Goal: Information Seeking & Learning: Learn about a topic

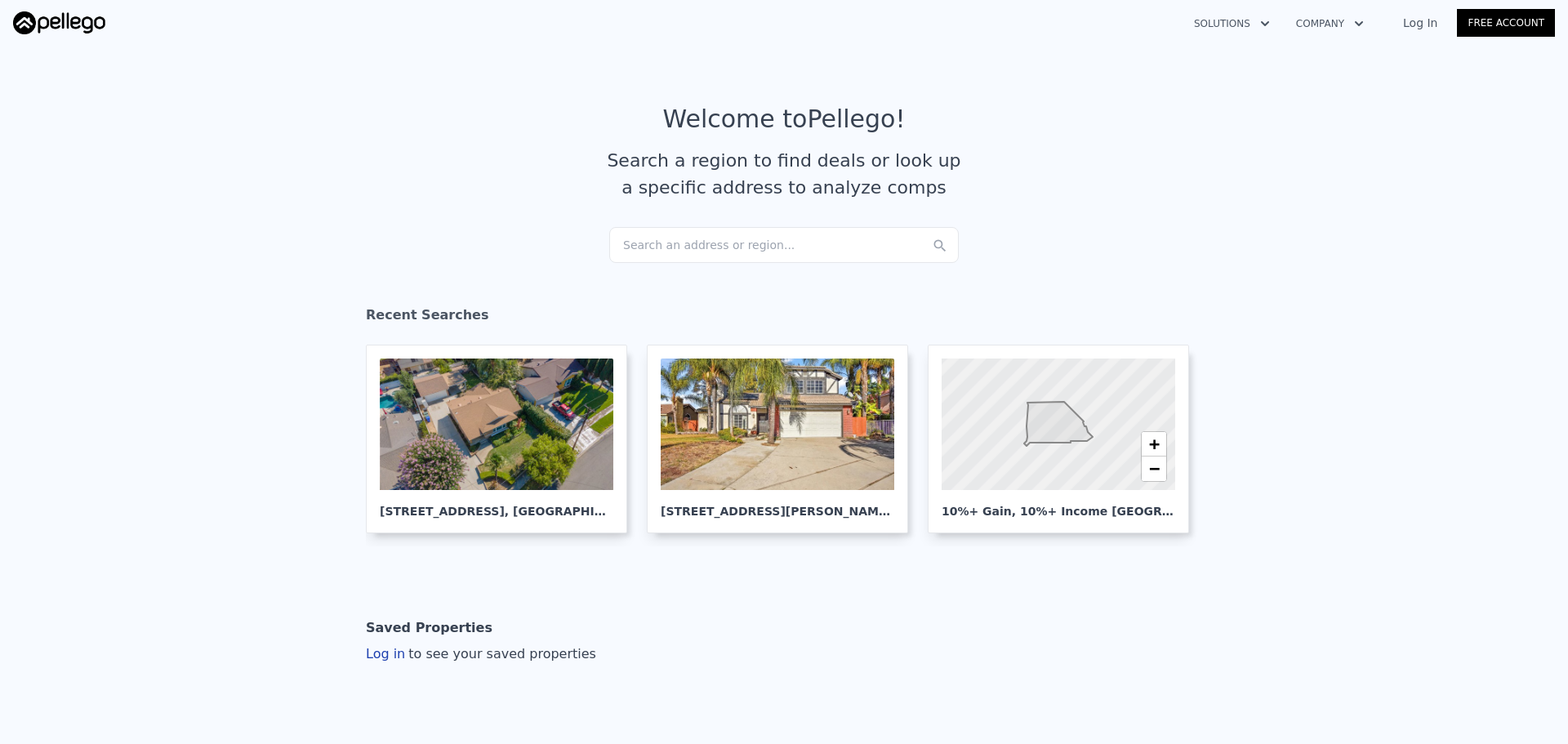
click at [826, 250] on div "Search an address or region..." at bounding box center [784, 245] width 349 height 36
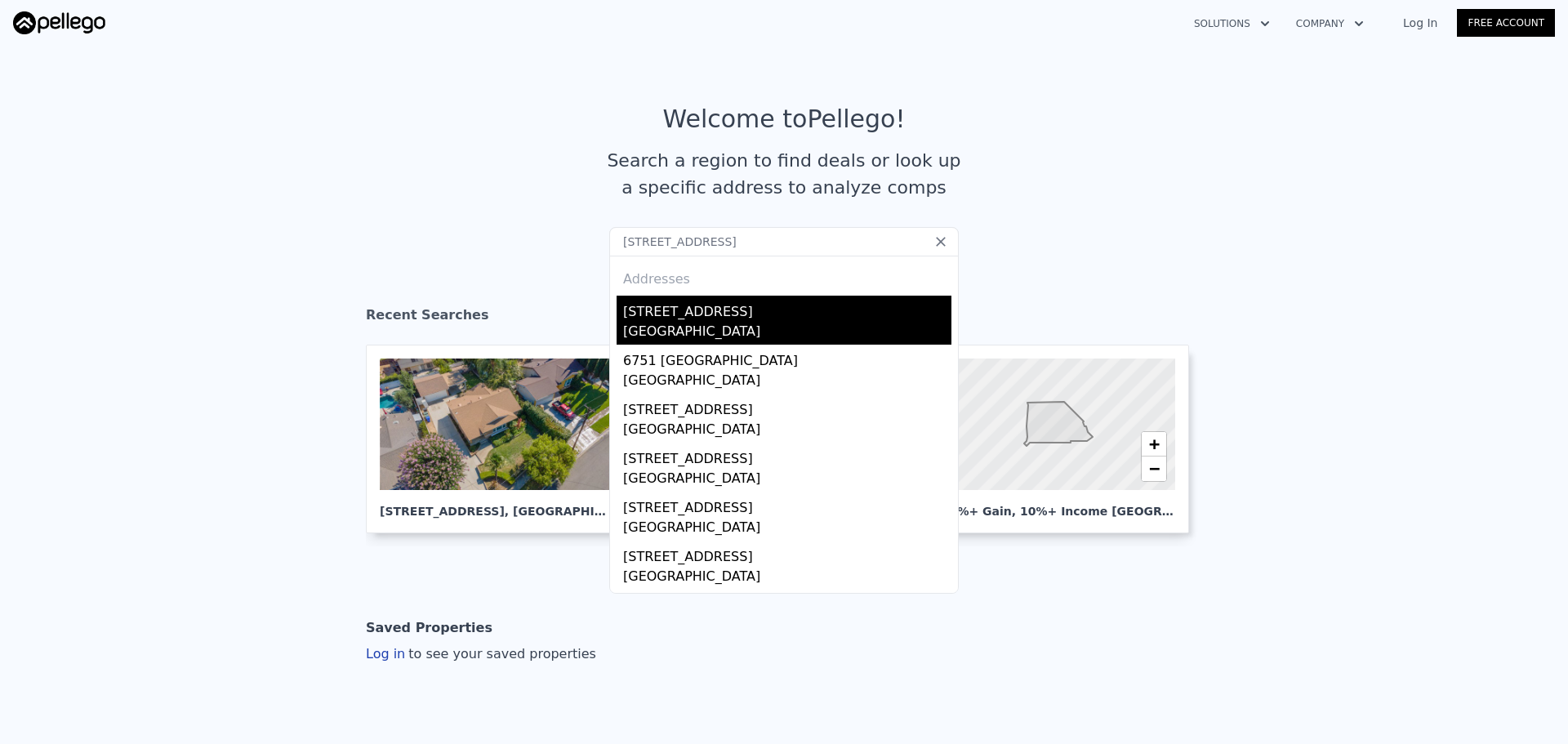
type input "[STREET_ADDRESS]"
click at [723, 325] on div "[GEOGRAPHIC_DATA]" at bounding box center [788, 333] width 329 height 23
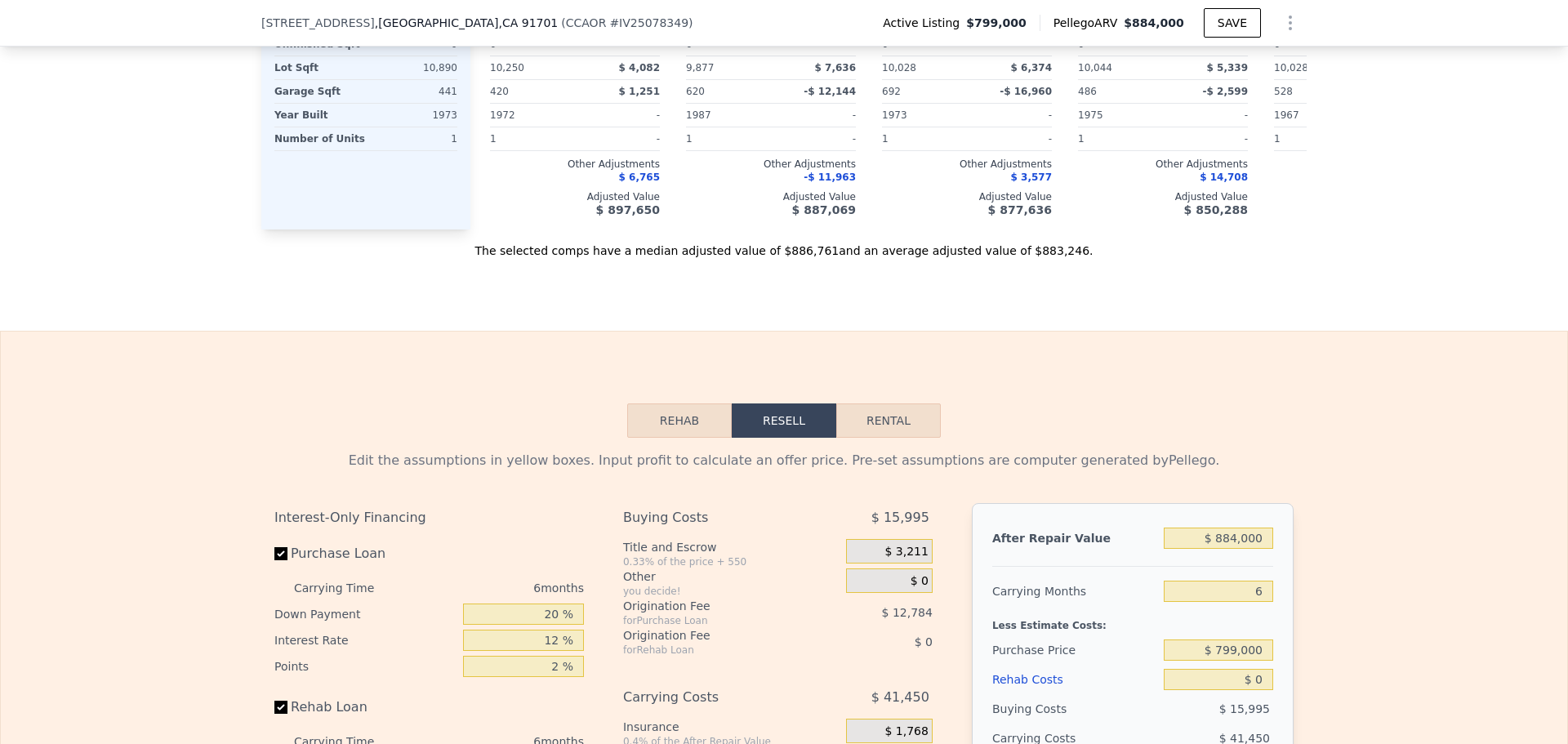
scroll to position [2443, 0]
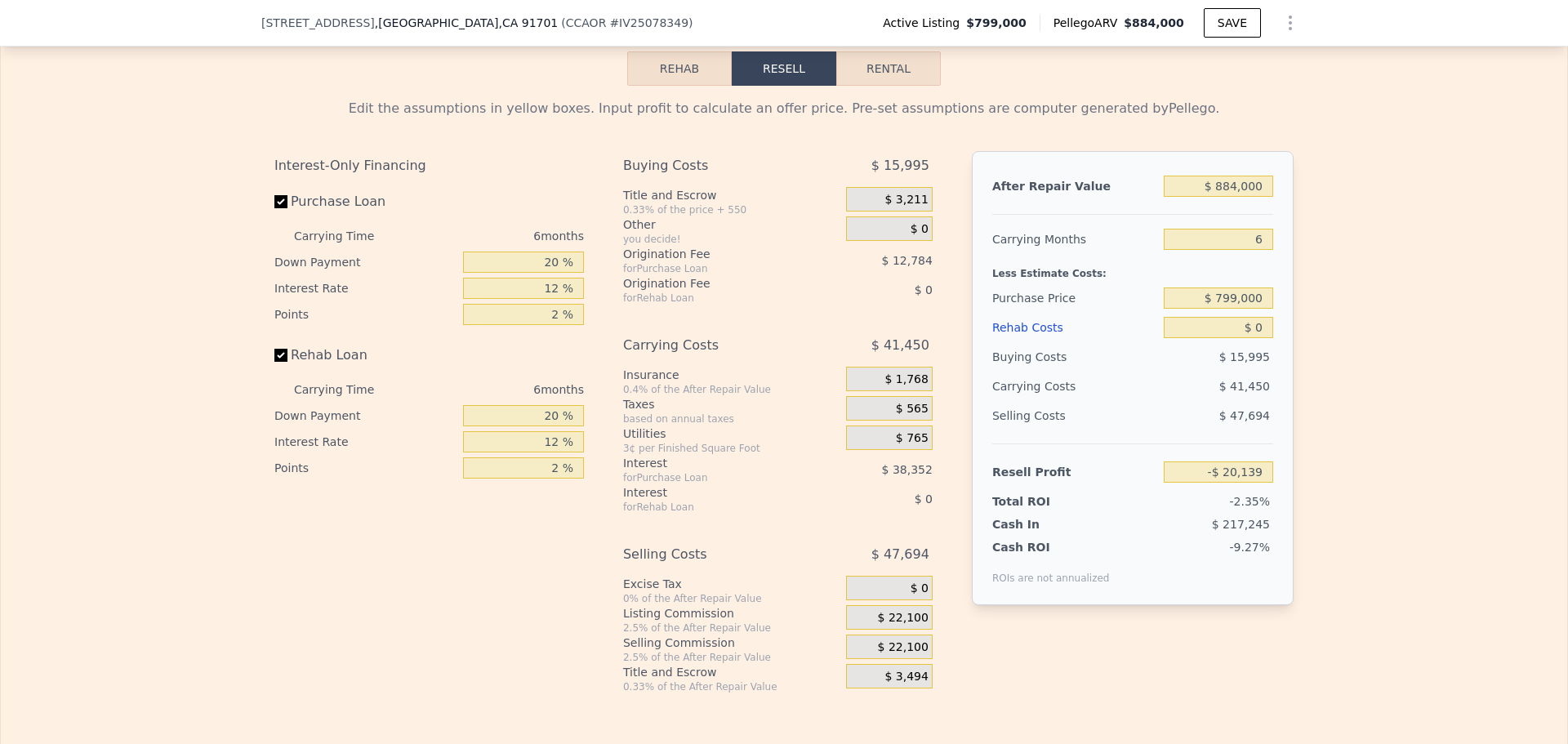
click at [878, 86] on button "Rental" at bounding box center [888, 68] width 105 height 34
select select "30"
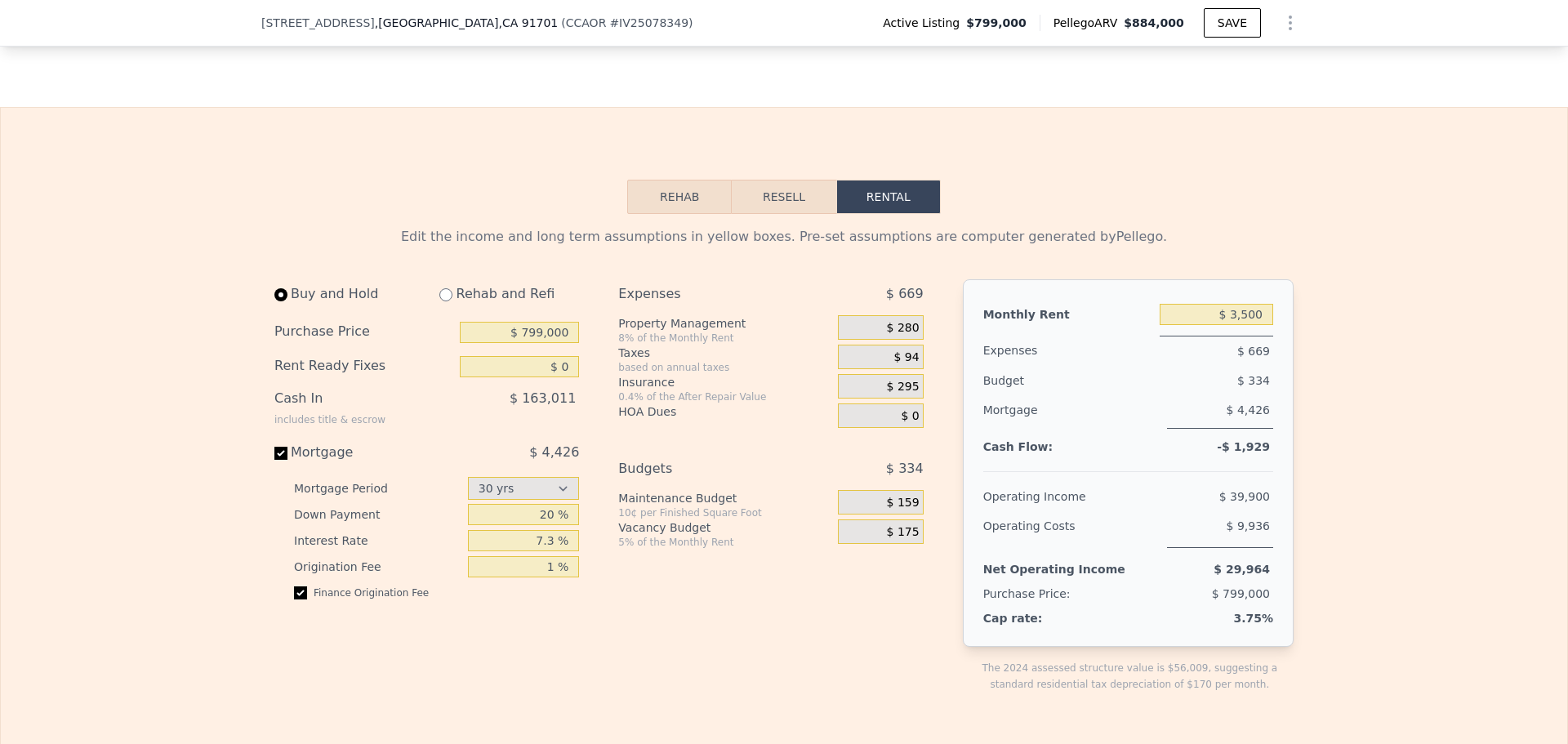
scroll to position [2280, 0]
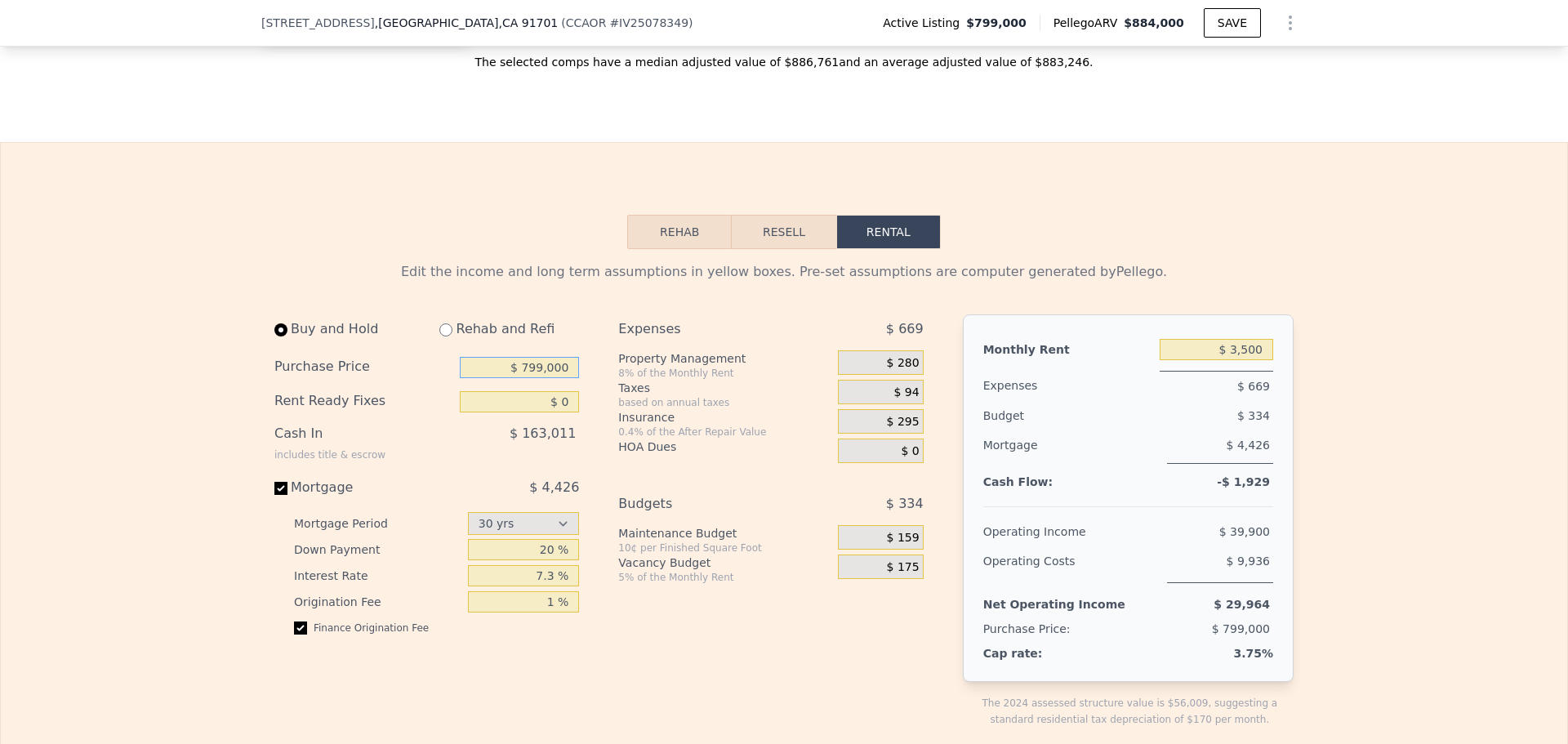
click at [523, 378] on input "$ 799,000" at bounding box center [520, 367] width 119 height 21
drag, startPoint x: 531, startPoint y: 395, endPoint x: 540, endPoint y: 395, distance: 9.0
click at [540, 378] on input "$ 799,000" at bounding box center [520, 367] width 119 height 21
type input "$ 700,000"
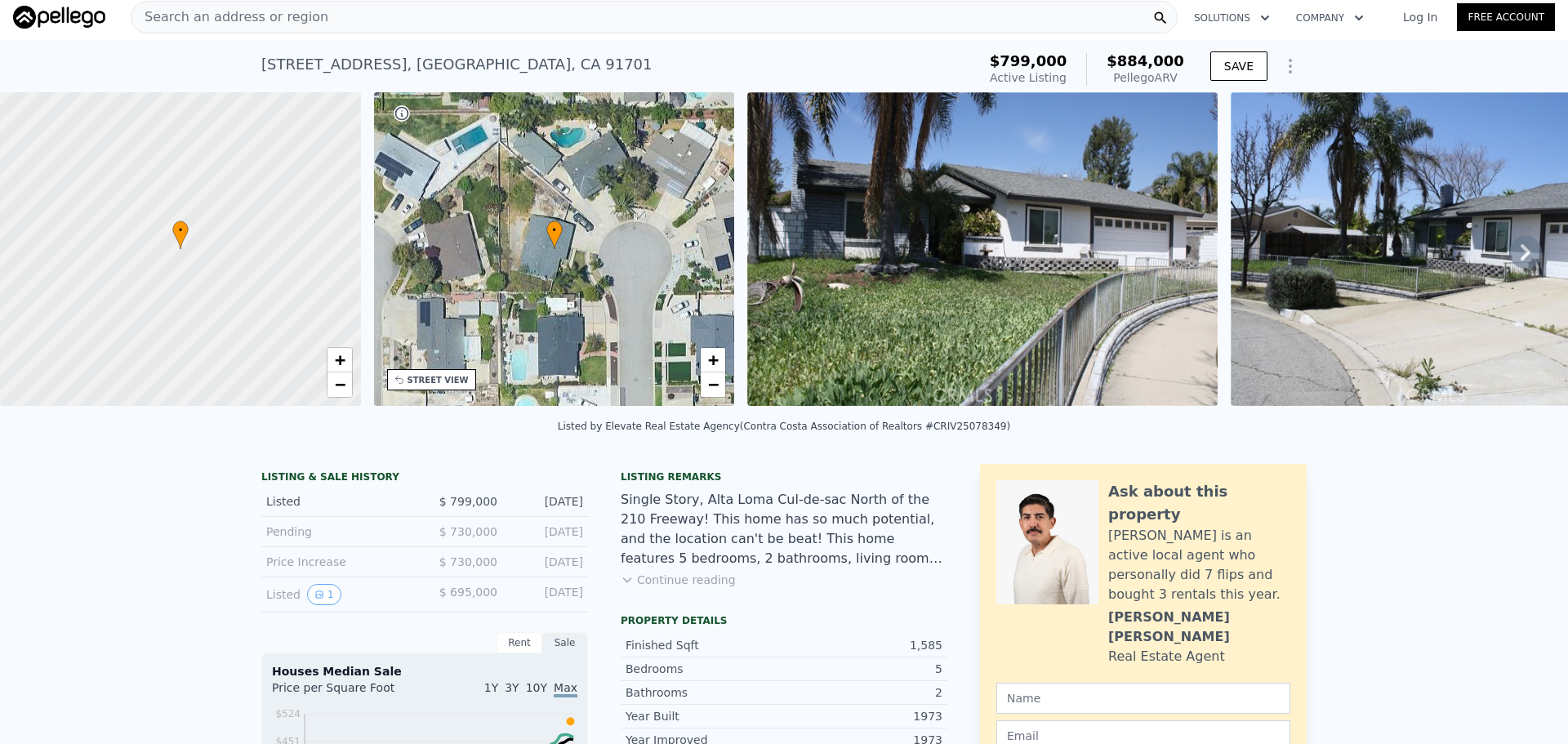
scroll to position [0, 0]
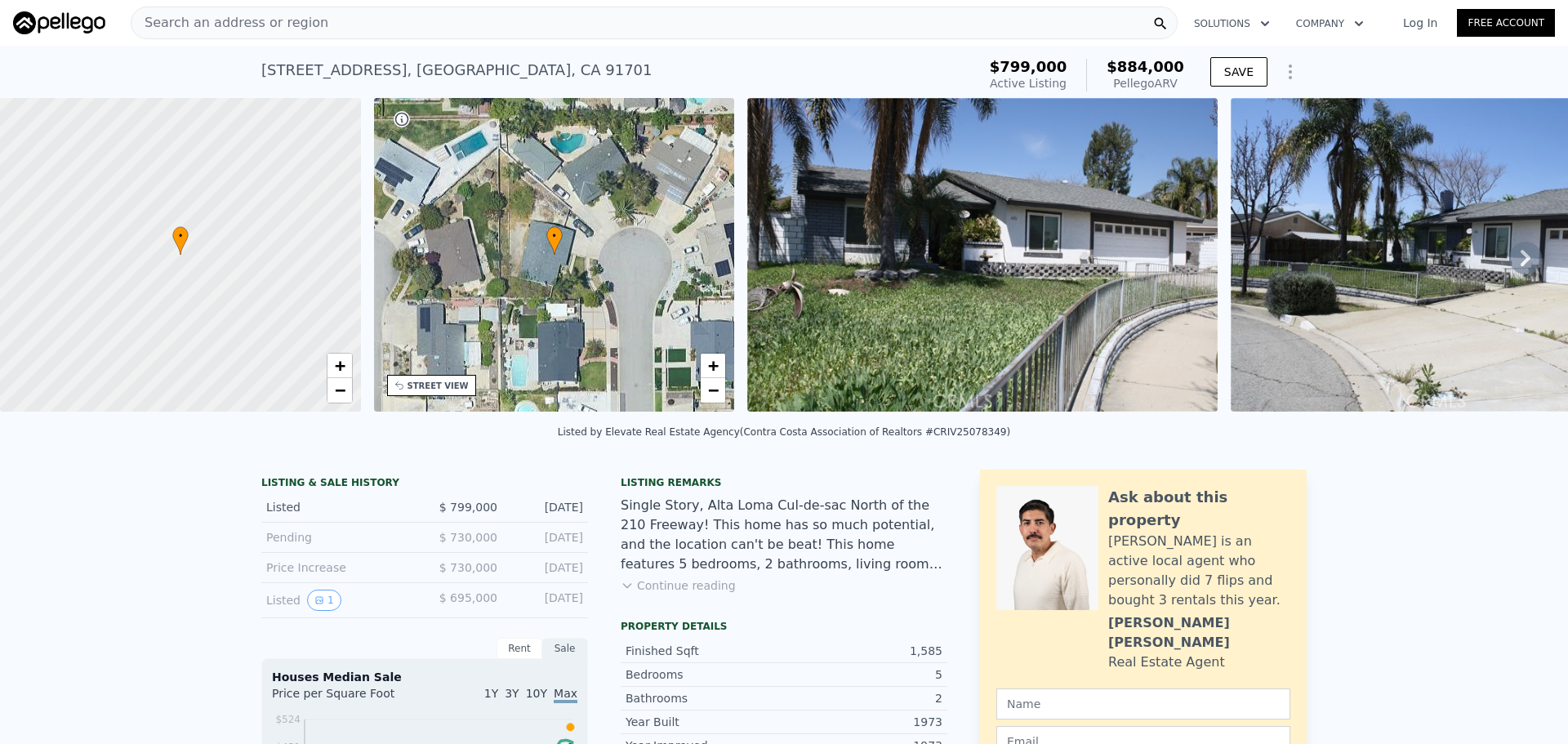
click at [669, 76] on div "[STREET_ADDRESS] Active at $799k (~ARV $884k )" at bounding box center [616, 75] width 709 height 45
click at [609, 70] on div "[STREET_ADDRESS] Active at $799k (~ARV $884k )" at bounding box center [616, 75] width 709 height 45
click at [483, 63] on div "[STREET_ADDRESS]" at bounding box center [457, 70] width 391 height 23
click at [524, 7] on div "Search an address or region" at bounding box center [654, 23] width 1048 height 33
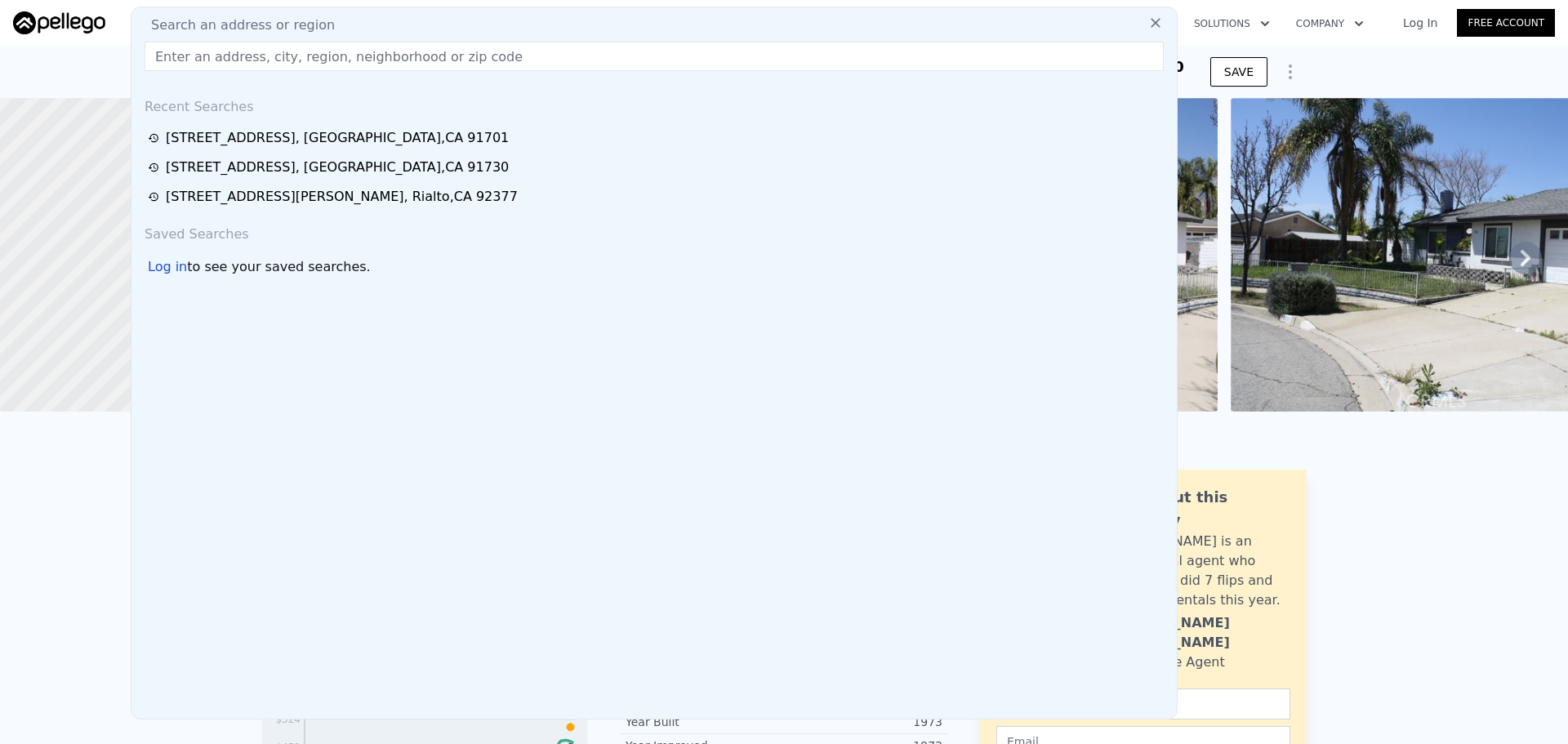
click at [714, 58] on input "text" at bounding box center [654, 56] width 1019 height 29
click at [1148, 26] on icon at bounding box center [1155, 23] width 16 height 16
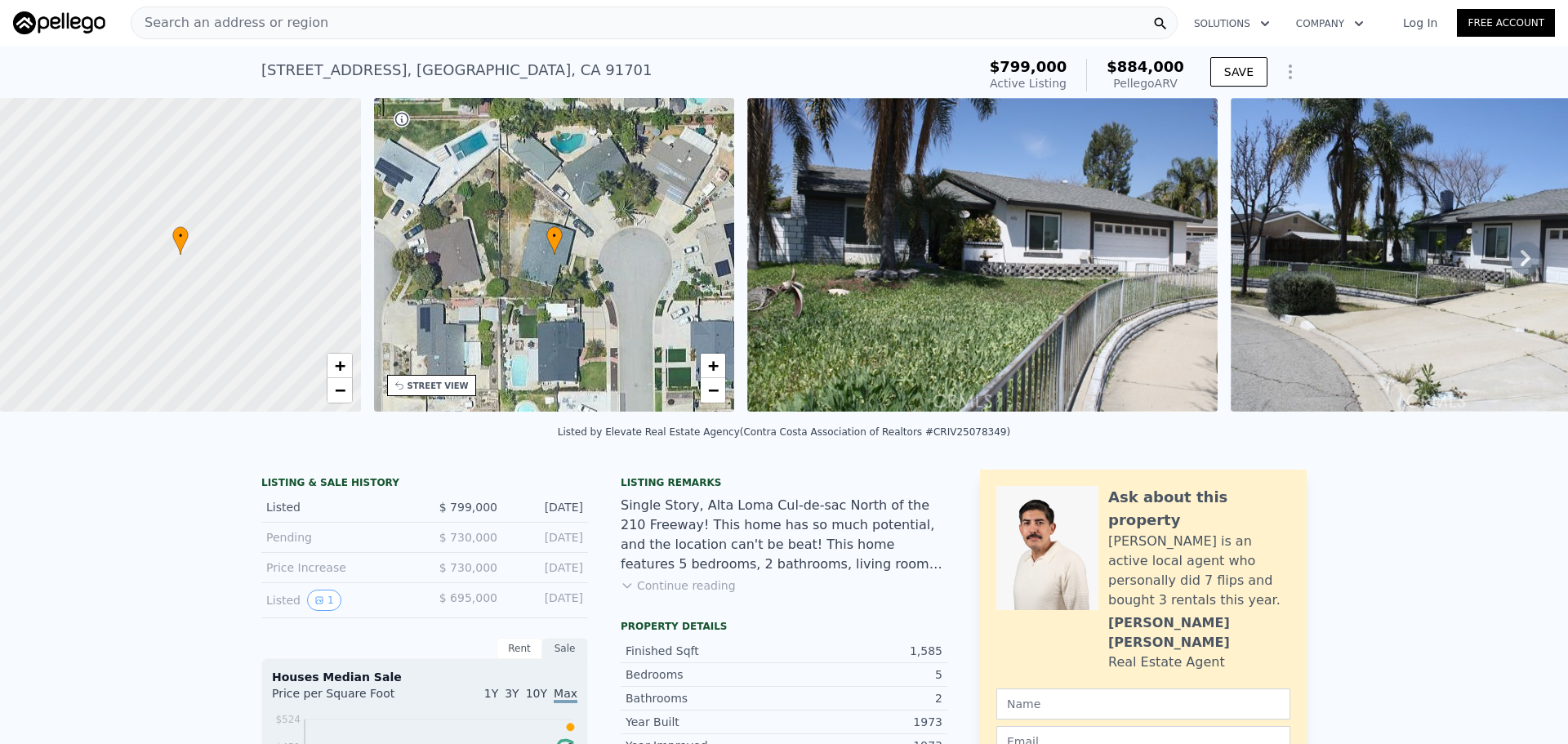
click at [672, 594] on button "Continue reading" at bounding box center [678, 584] width 115 height 16
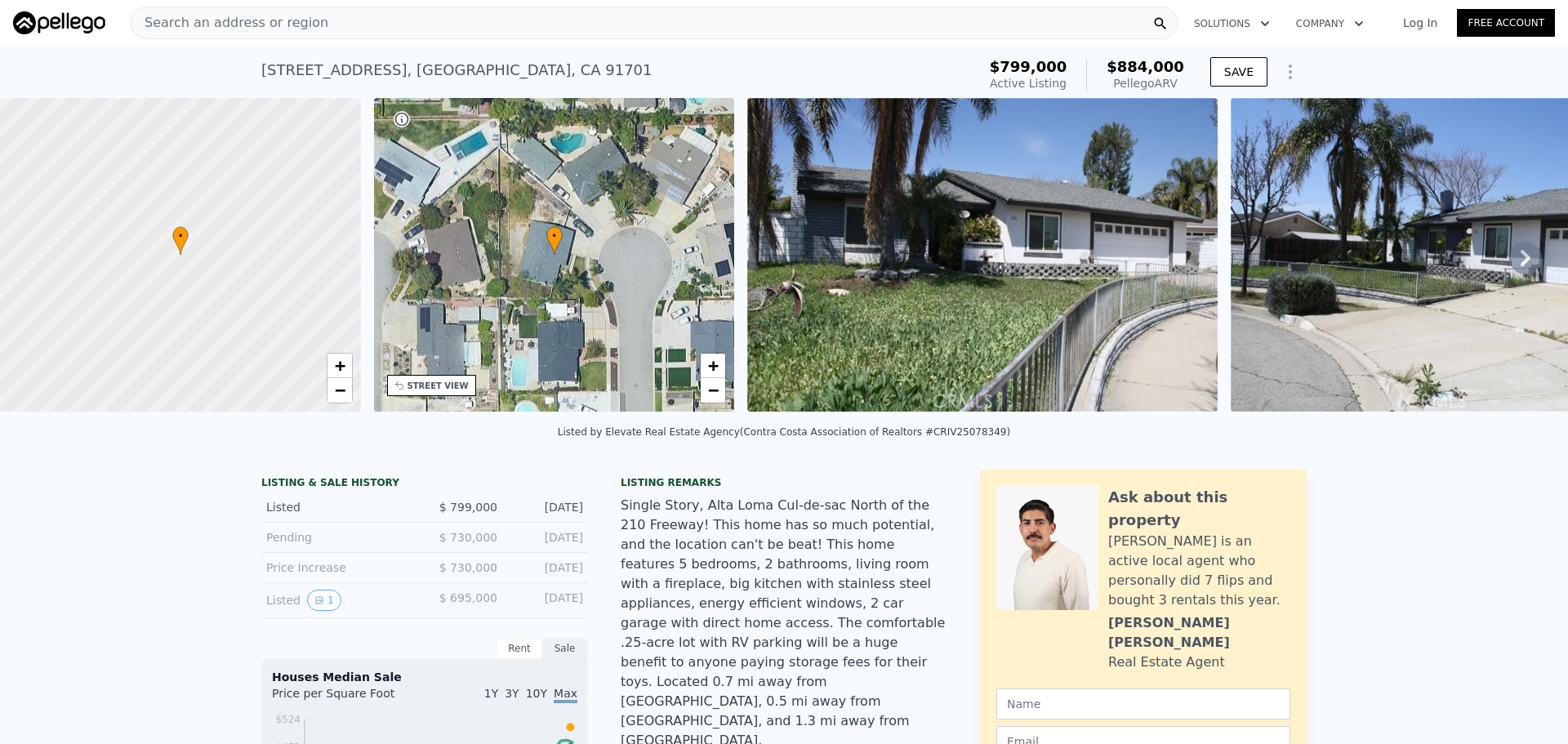
click at [510, 344] on div "• + −" at bounding box center [554, 255] width 361 height 313
click at [810, 303] on img at bounding box center [982, 255] width 470 height 313
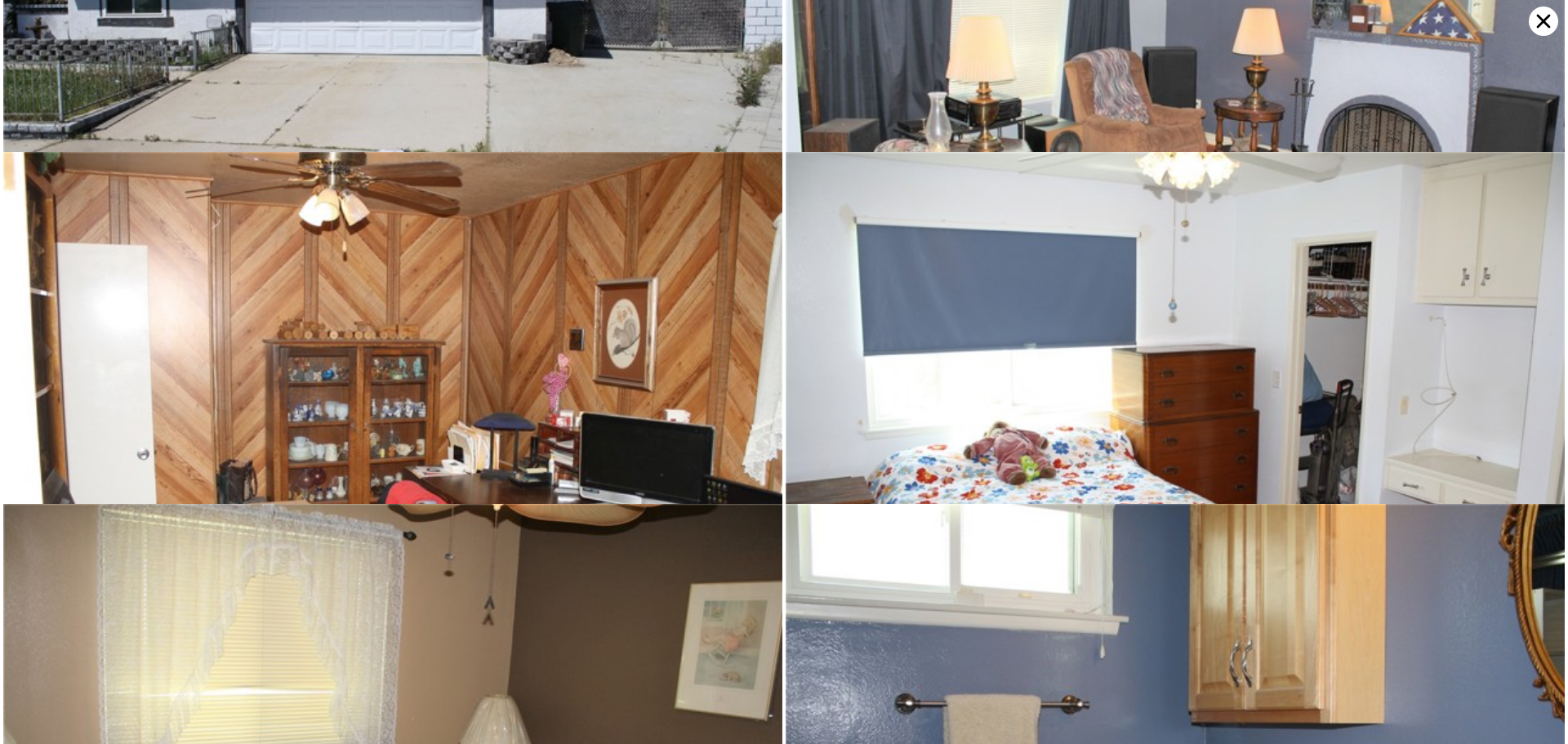
scroll to position [352, 0]
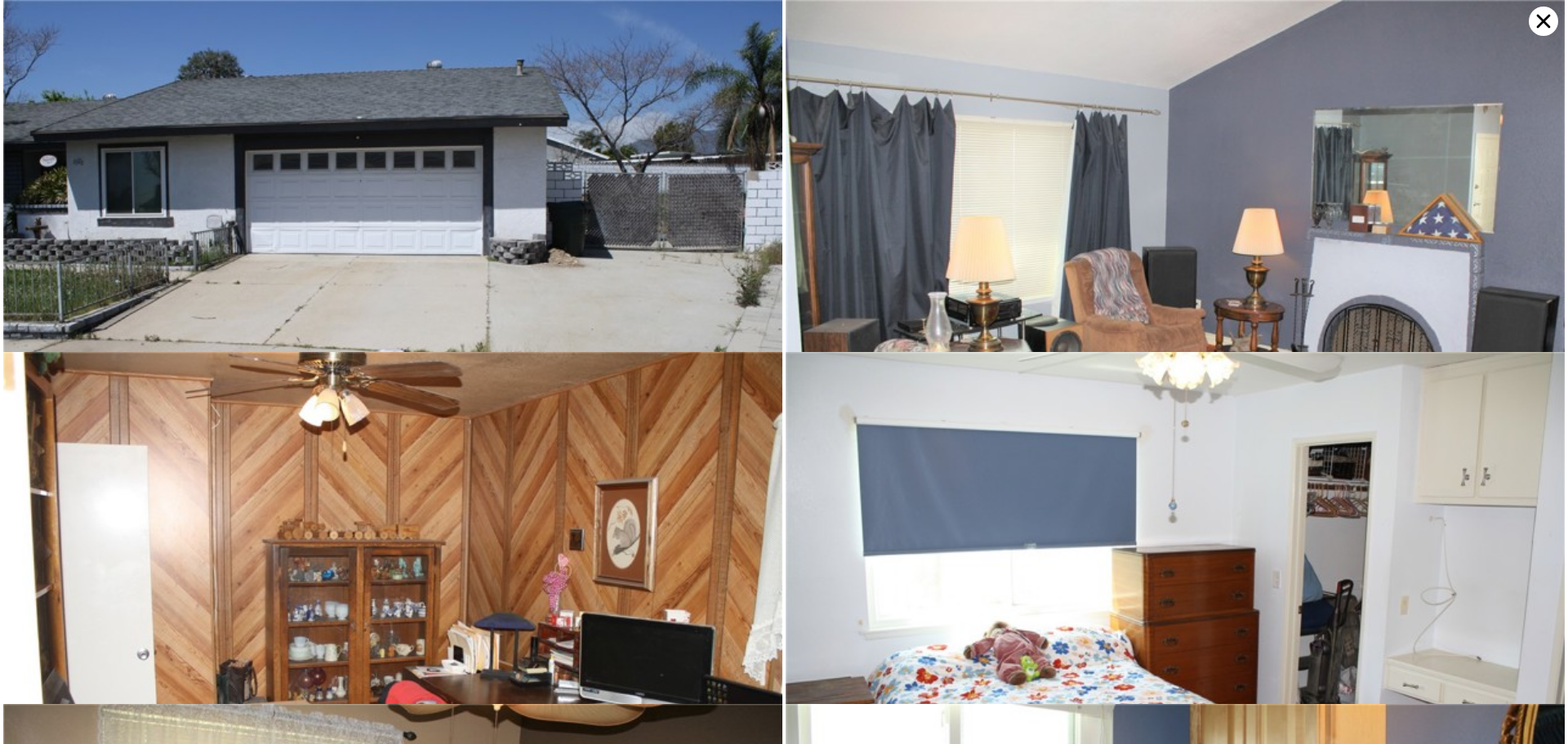
click at [1536, 23] on icon at bounding box center [1543, 21] width 29 height 29
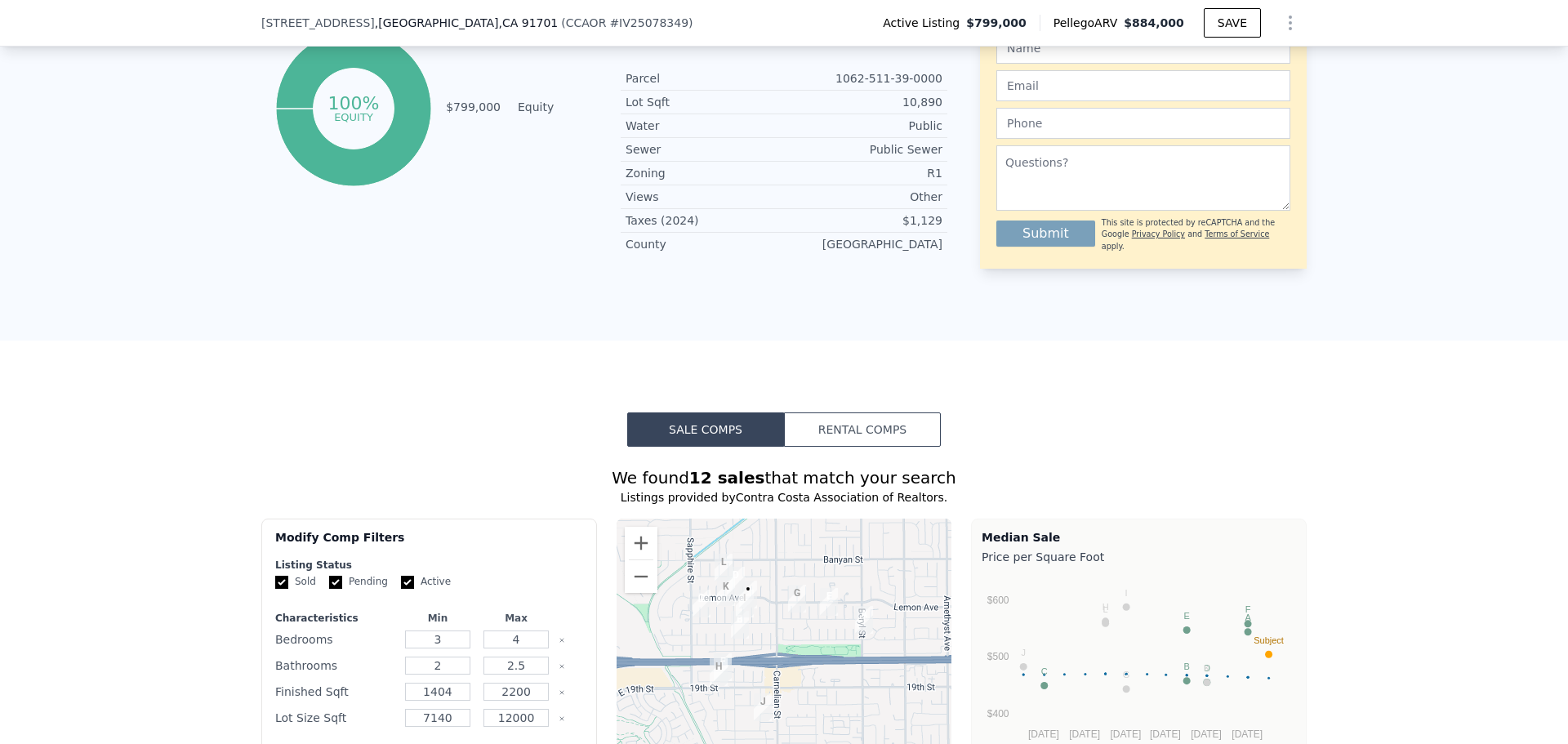
scroll to position [1056, 0]
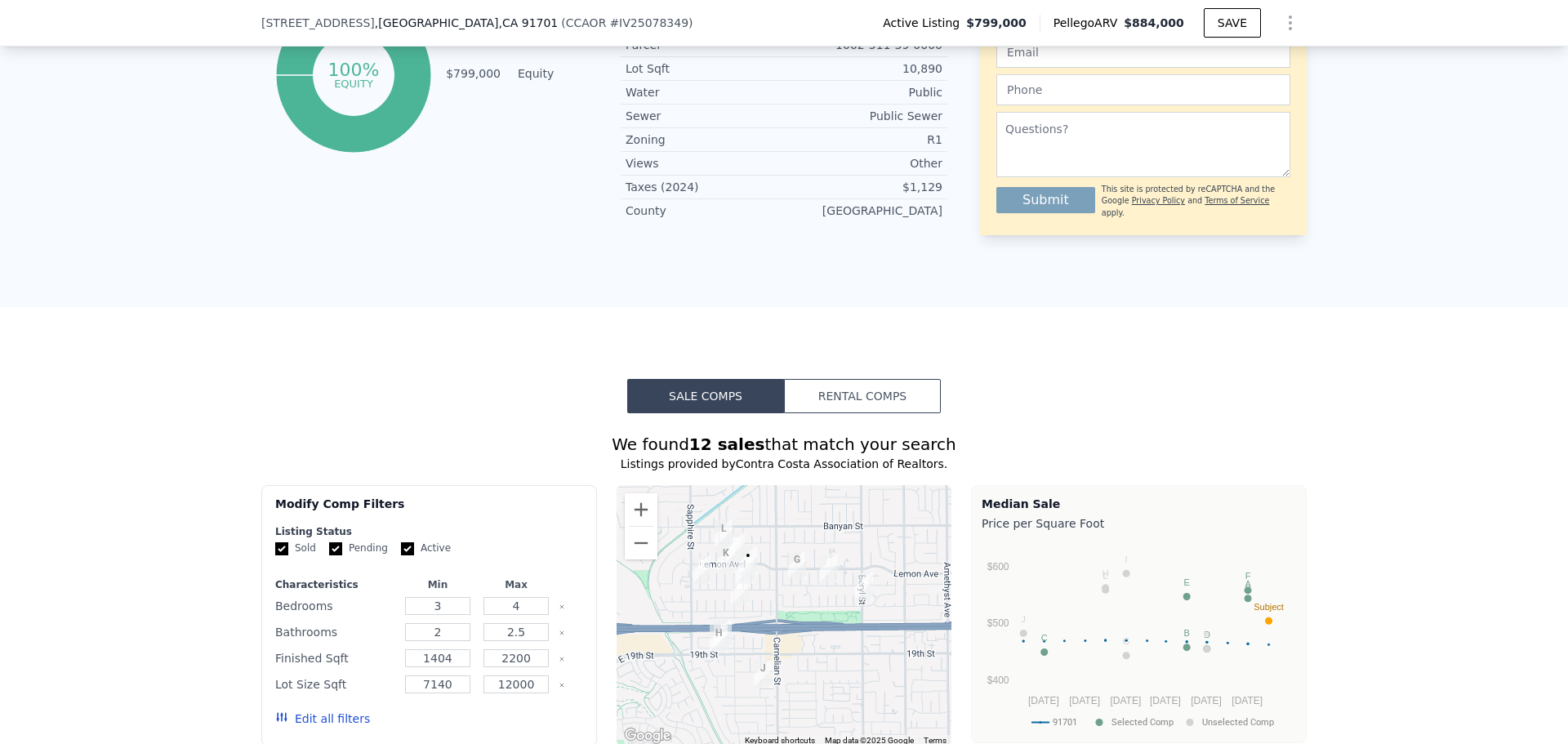
drag, startPoint x: 850, startPoint y: 353, endPoint x: 841, endPoint y: 362, distance: 12.7
click at [841, 379] on button "Rental Comps" at bounding box center [862, 396] width 157 height 34
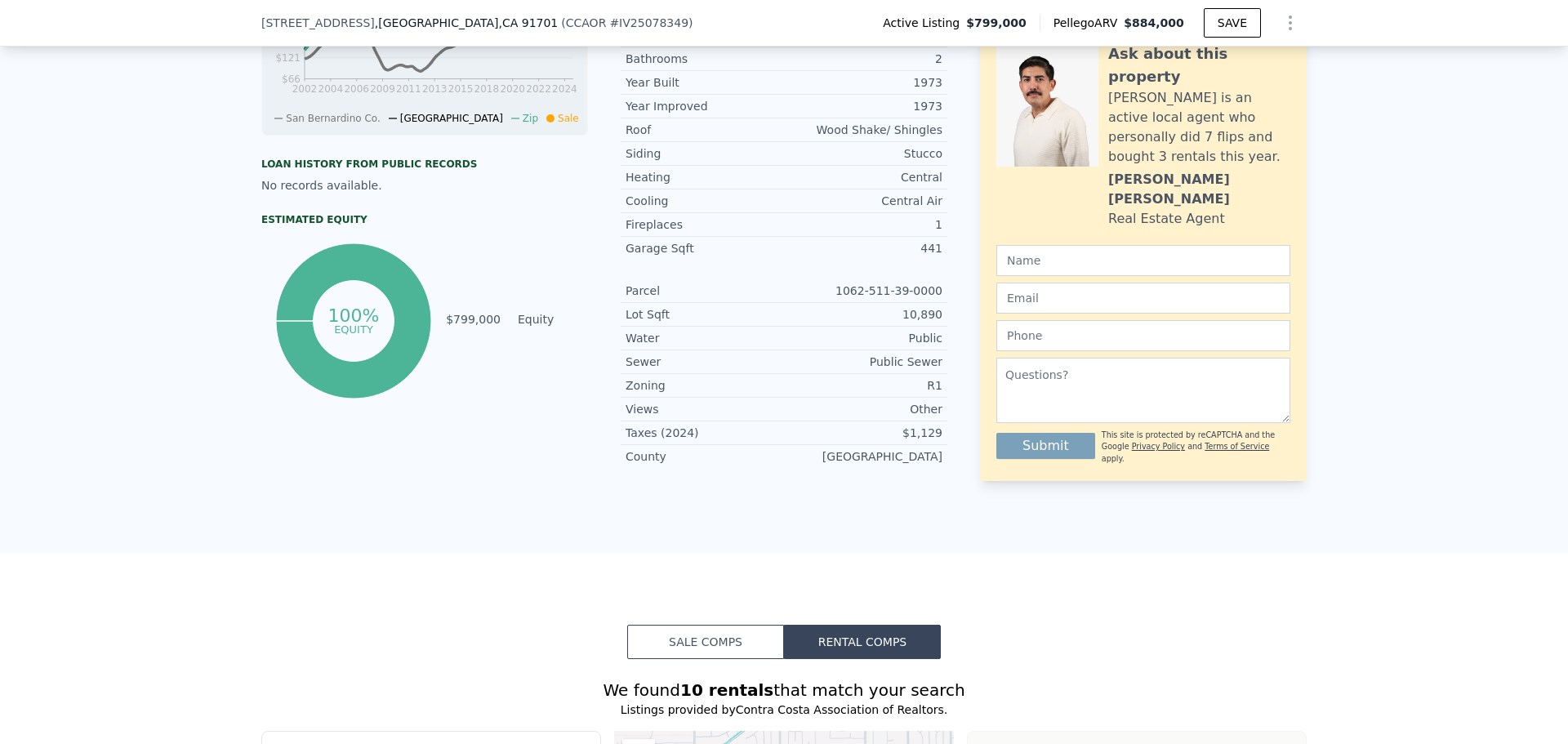
scroll to position [740, 0]
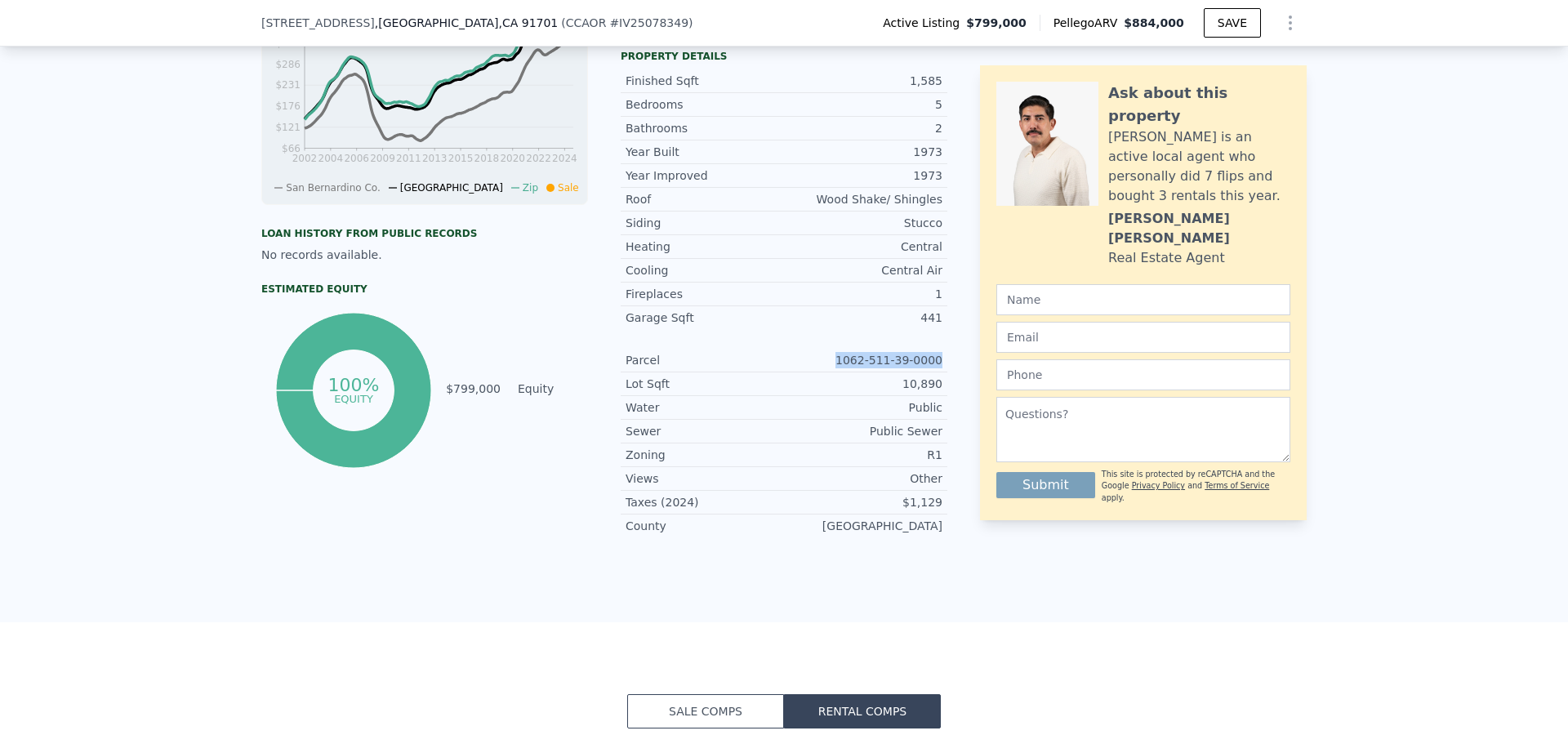
drag, startPoint x: 850, startPoint y: 313, endPoint x: 943, endPoint y: 317, distance: 93.1
click at [943, 317] on div "LISTING & SALE HISTORY Listed $ 799,000 [DATE] Pending $ 730,000 [DATE] Price I…" at bounding box center [784, 137] width 1046 height 827
copy div "1062-511-39-0000"
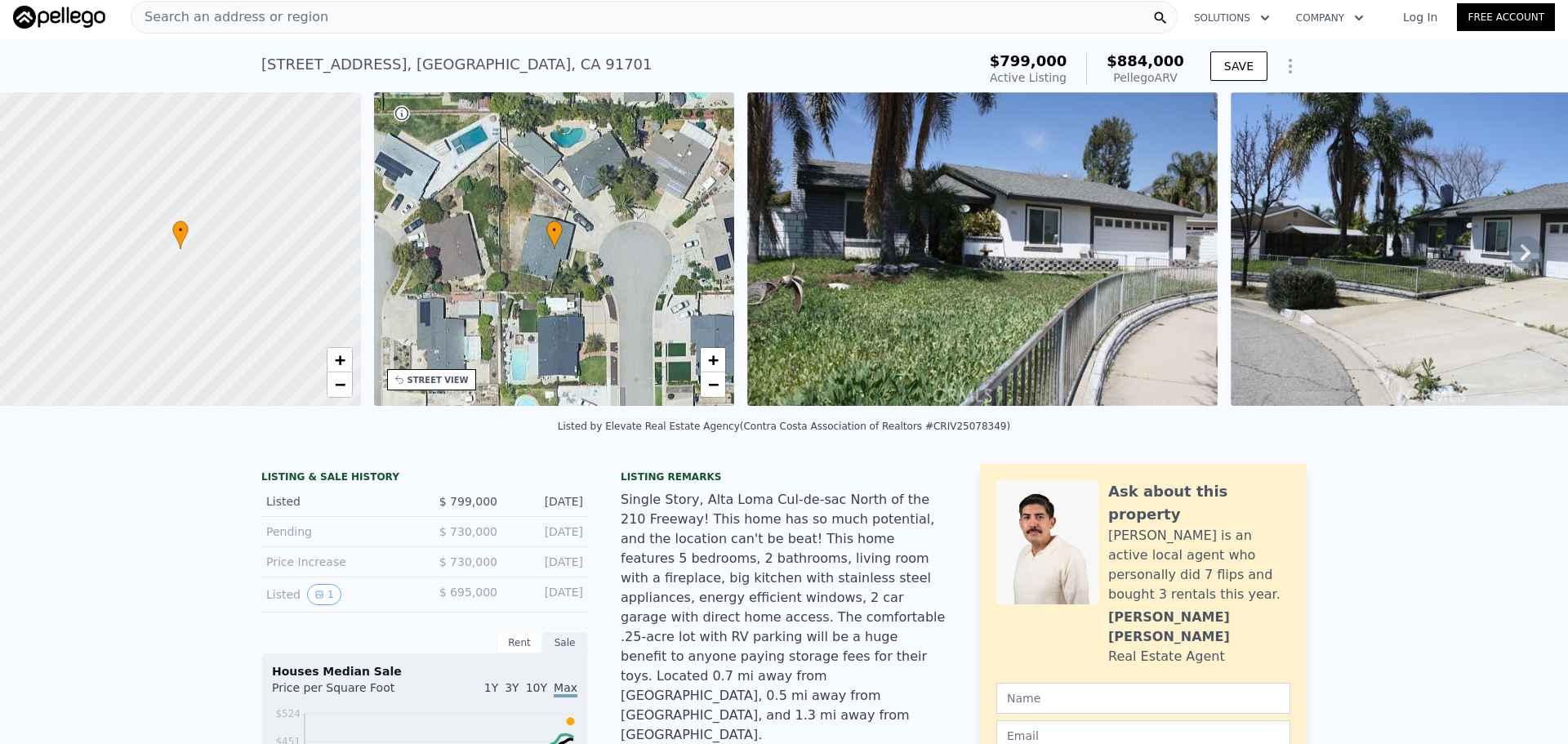
scroll to position [0, 0]
